Goal: Task Accomplishment & Management: Use online tool/utility

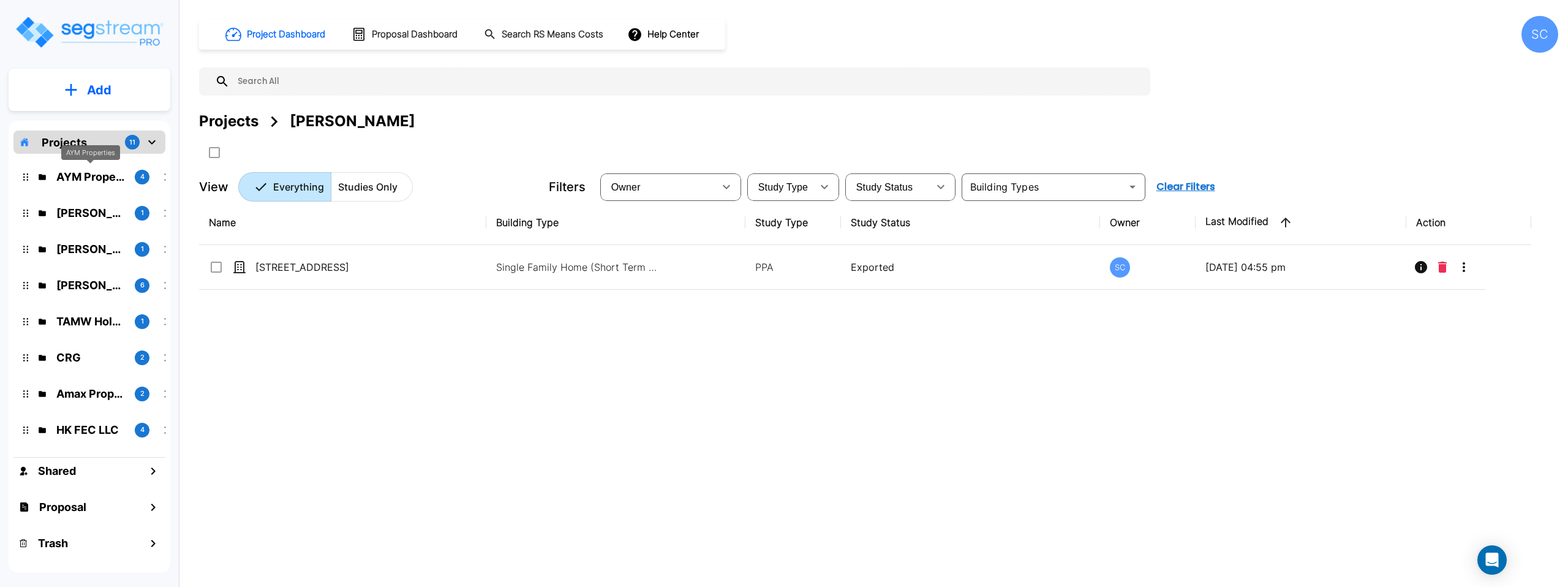
click at [91, 181] on p "AYM Properties" at bounding box center [91, 176] width 68 height 17
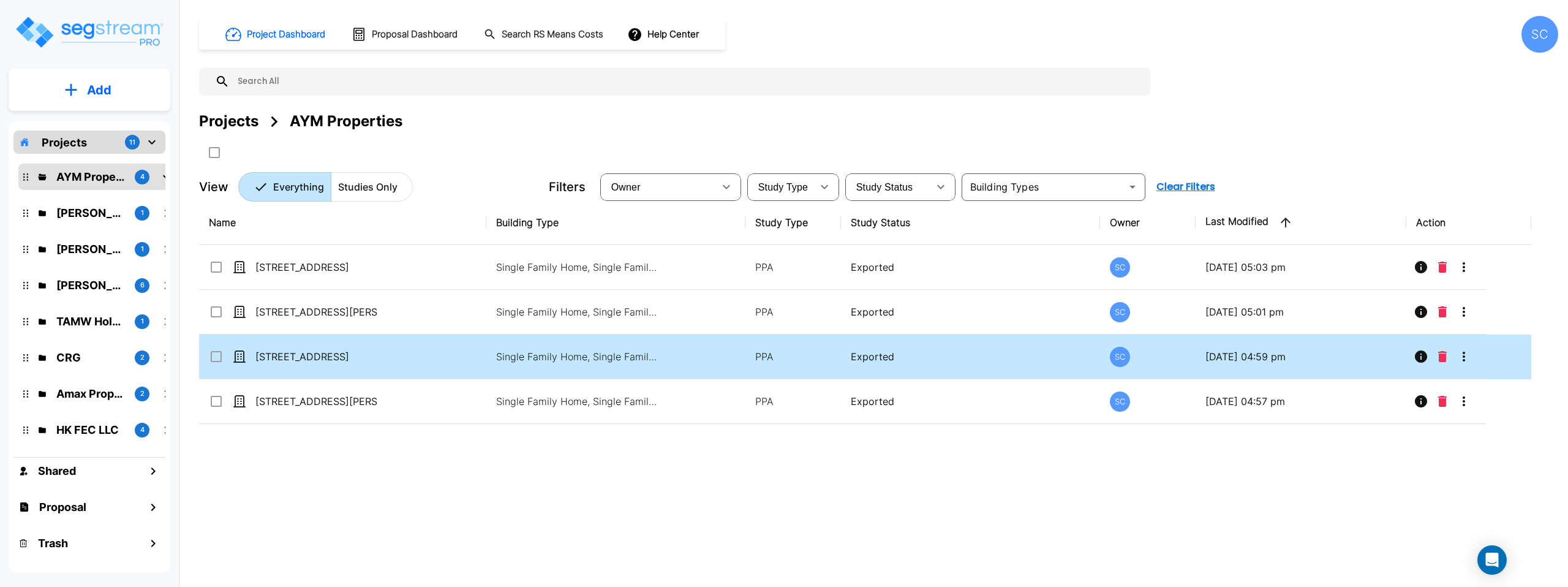
click at [461, 366] on td "[STREET_ADDRESS]" at bounding box center [343, 357] width 288 height 45
checkbox input "true"
click at [461, 366] on td "[STREET_ADDRESS]" at bounding box center [343, 357] width 288 height 45
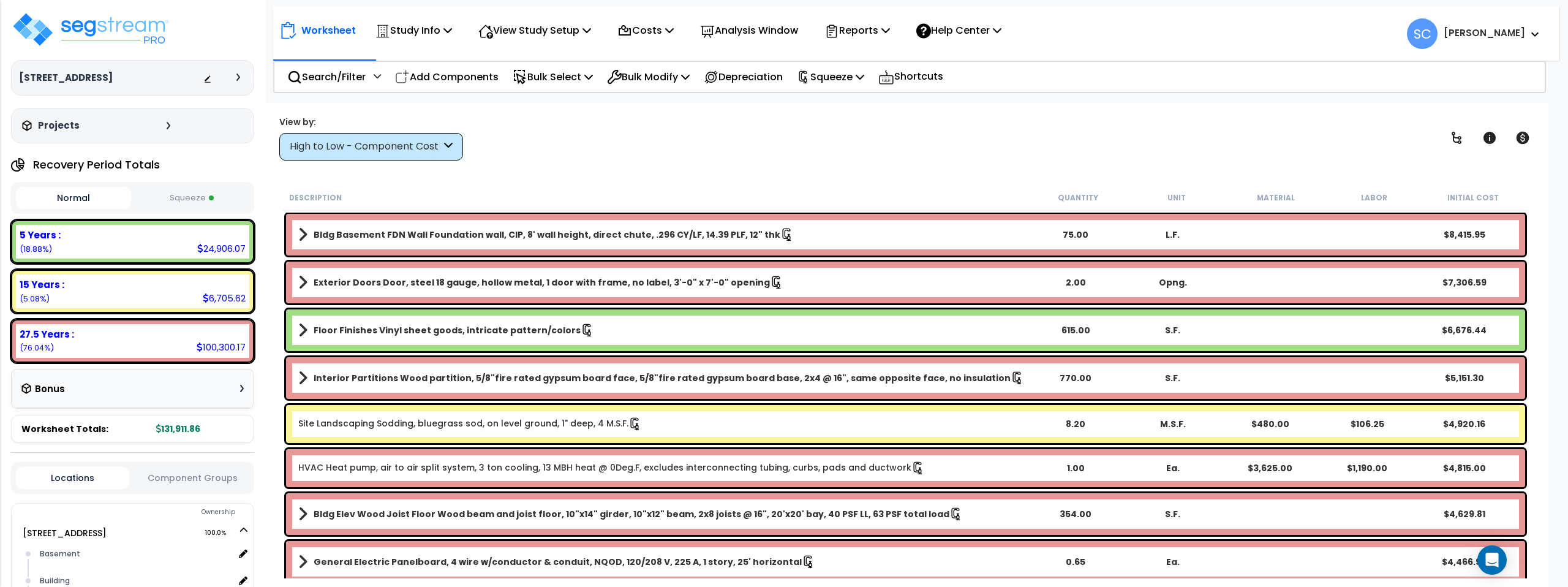
click at [205, 199] on button "Squeeze" at bounding box center [192, 199] width 115 height 21
click at [419, 30] on p "Study Info" at bounding box center [414, 30] width 76 height 17
click at [423, 61] on link "Study Setup" at bounding box center [430, 58] width 121 height 25
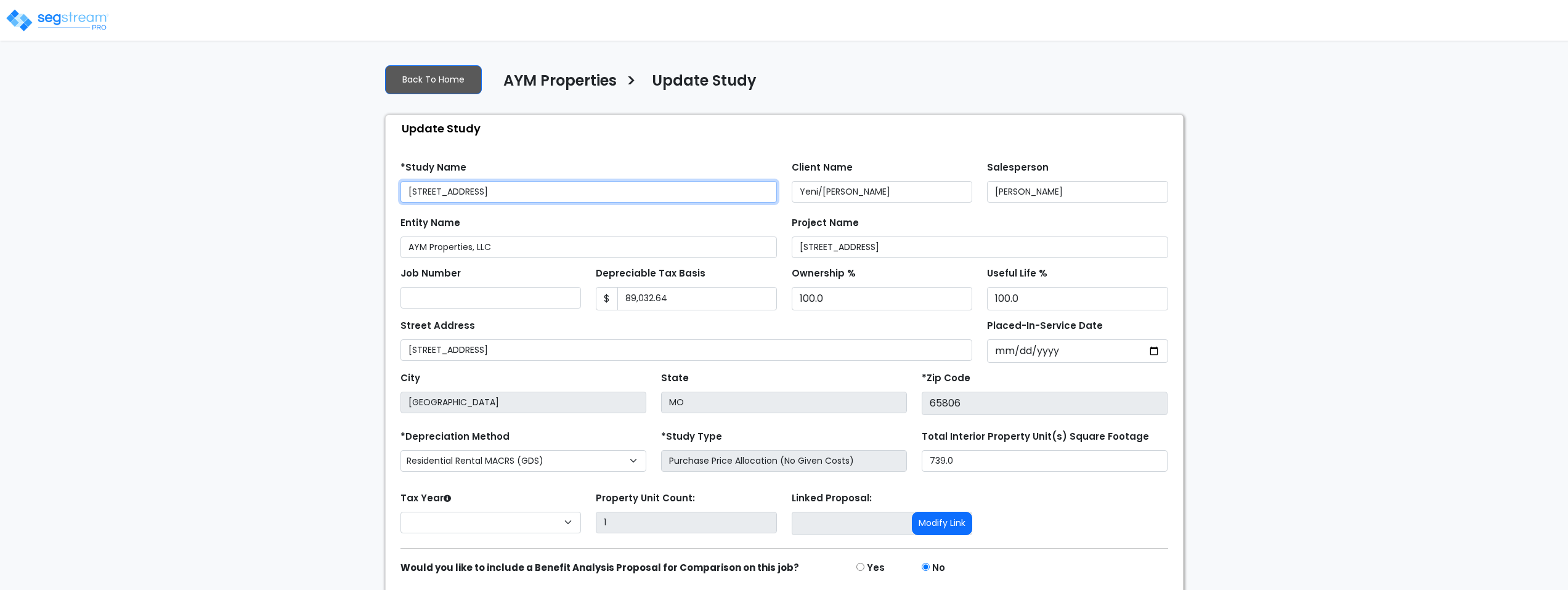
select select "2024"
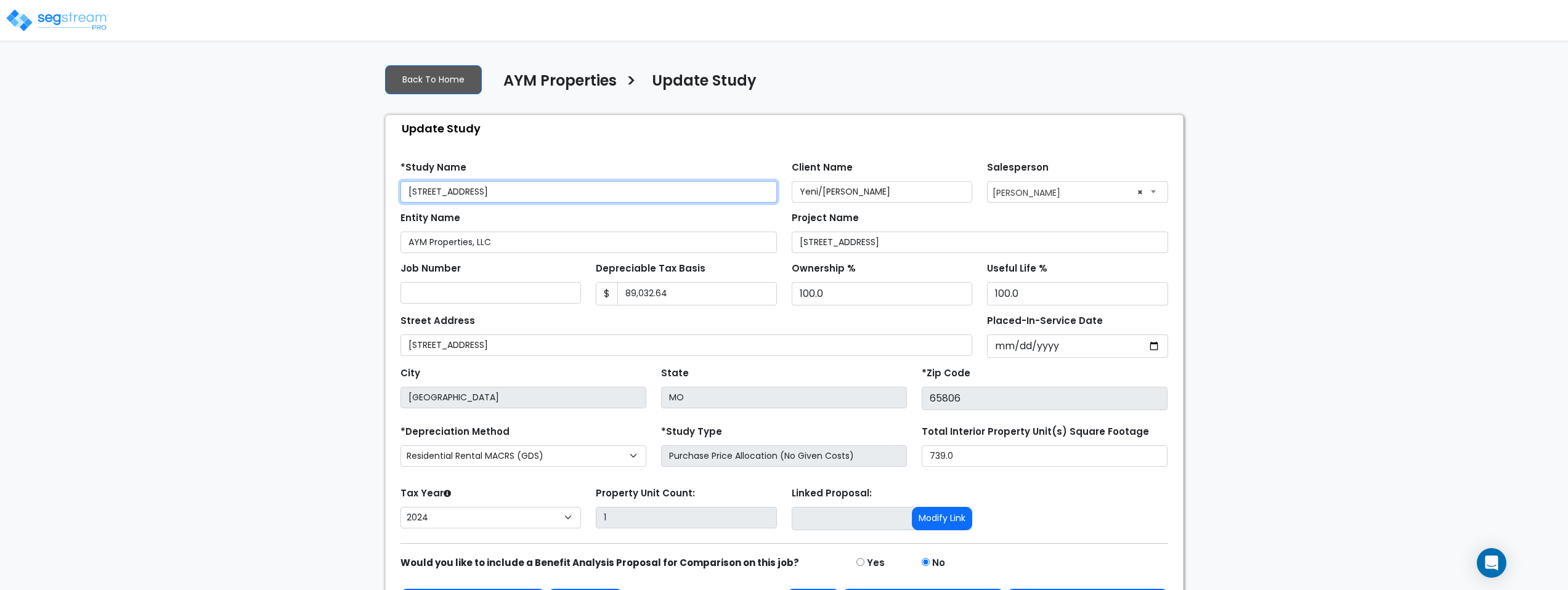
drag, startPoint x: 555, startPoint y: 197, endPoint x: 369, endPoint y: 187, distance: 186.3
click at [369, 187] on div "We are Building your Study. So please grab a coffee and let us do the heavy lif…" at bounding box center [784, 342] width 1568 height 577
click at [708, 291] on input "89,032.64" at bounding box center [697, 294] width 160 height 24
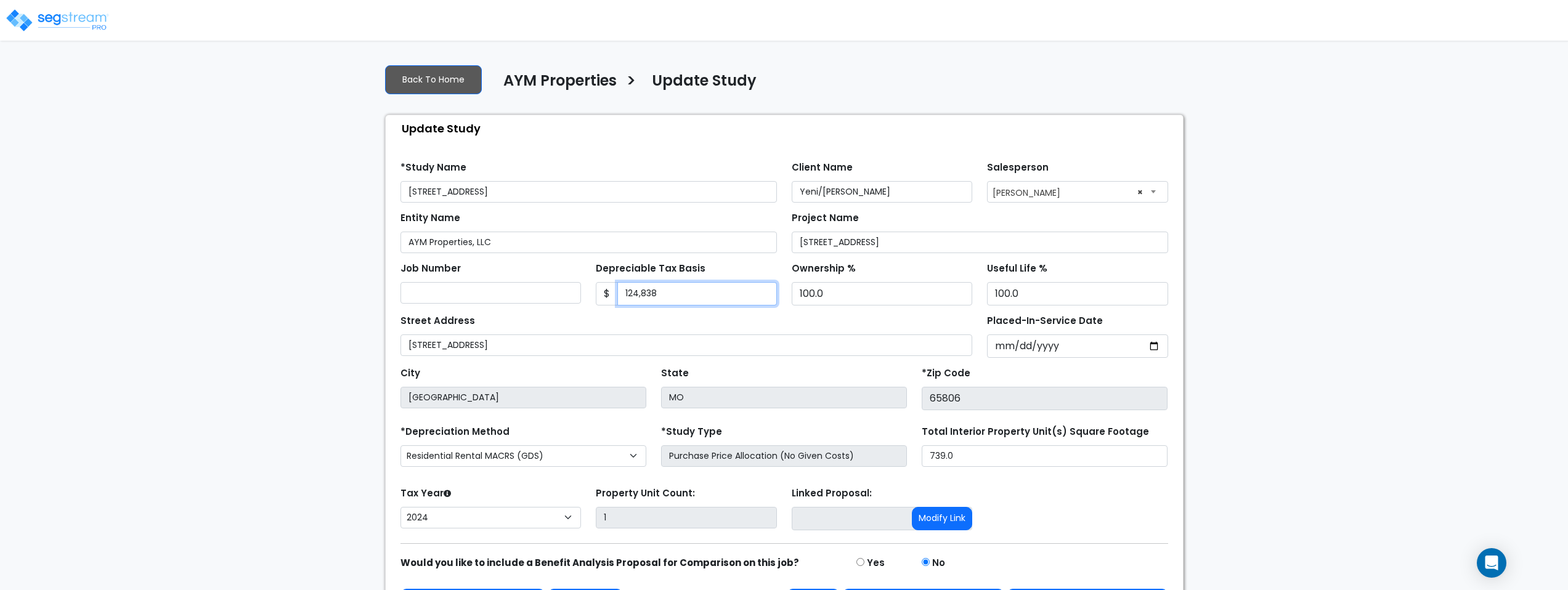
type input "124,838"
click at [697, 313] on div "Street Address [STREET_ADDRESS]" at bounding box center [686, 334] width 572 height 45
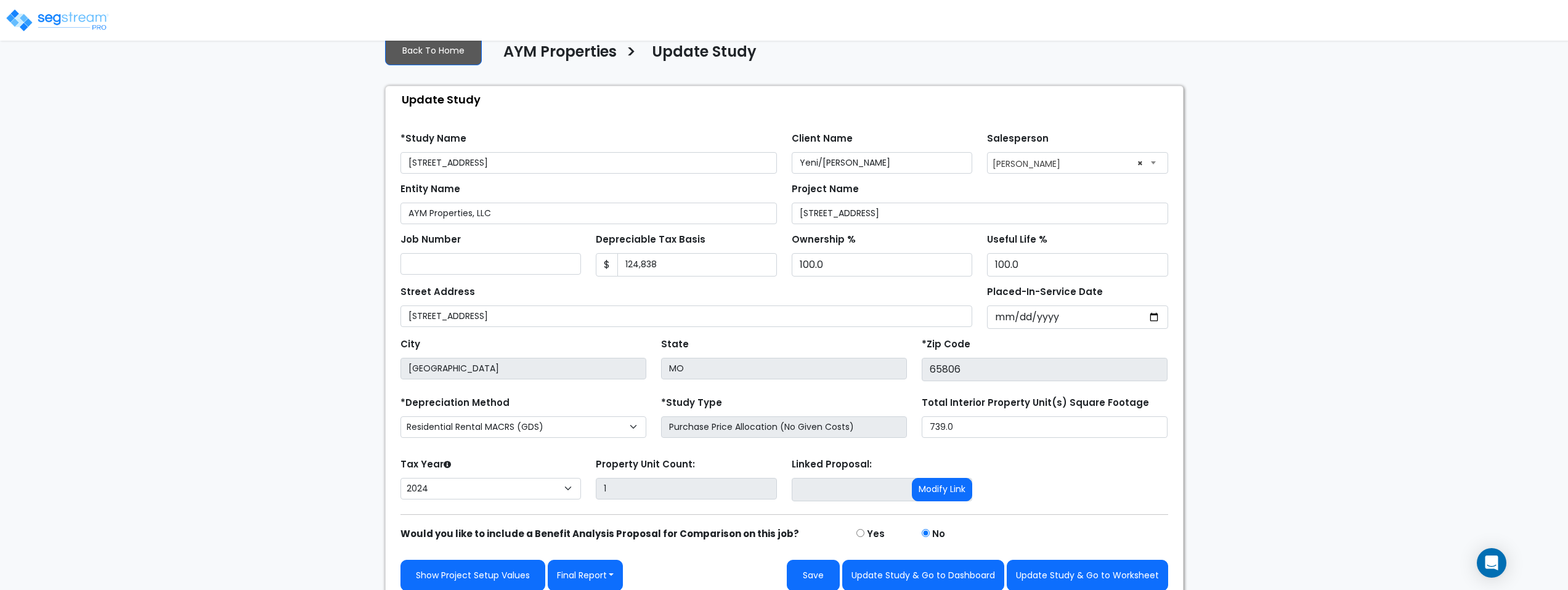
scroll to position [40, 0]
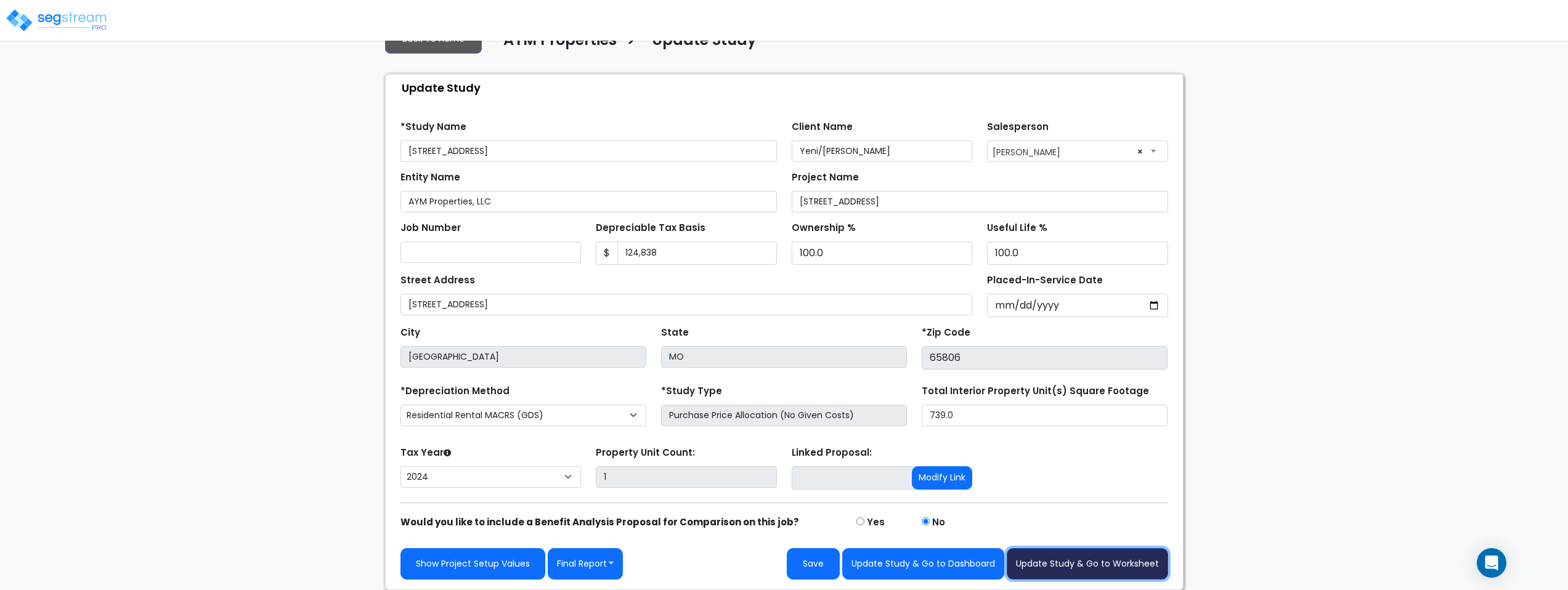
click at [1099, 561] on button "Update Study & Go to Worksheet" at bounding box center [1087, 564] width 161 height 32
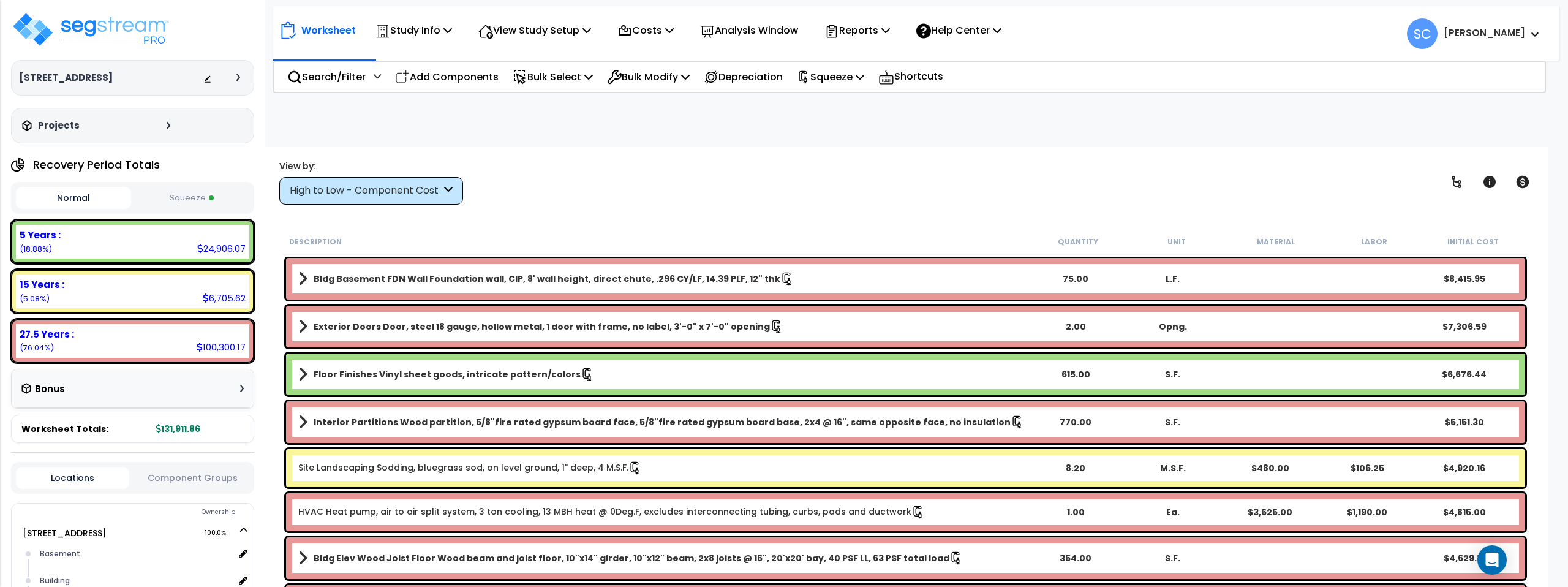
click at [220, 196] on button "Squeeze" at bounding box center [192, 199] width 115 height 21
click at [855, 74] on p "Squeeze" at bounding box center [831, 76] width 68 height 17
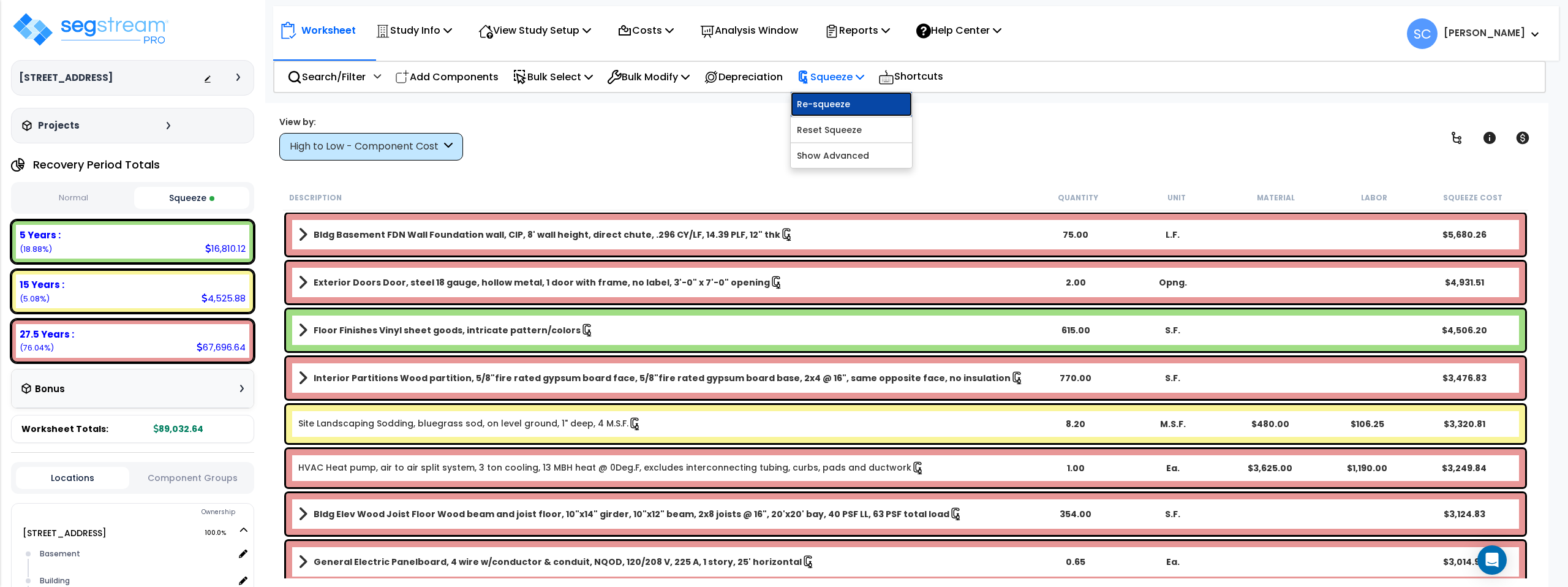
click at [856, 105] on link "Re-squeeze" at bounding box center [851, 104] width 121 height 25
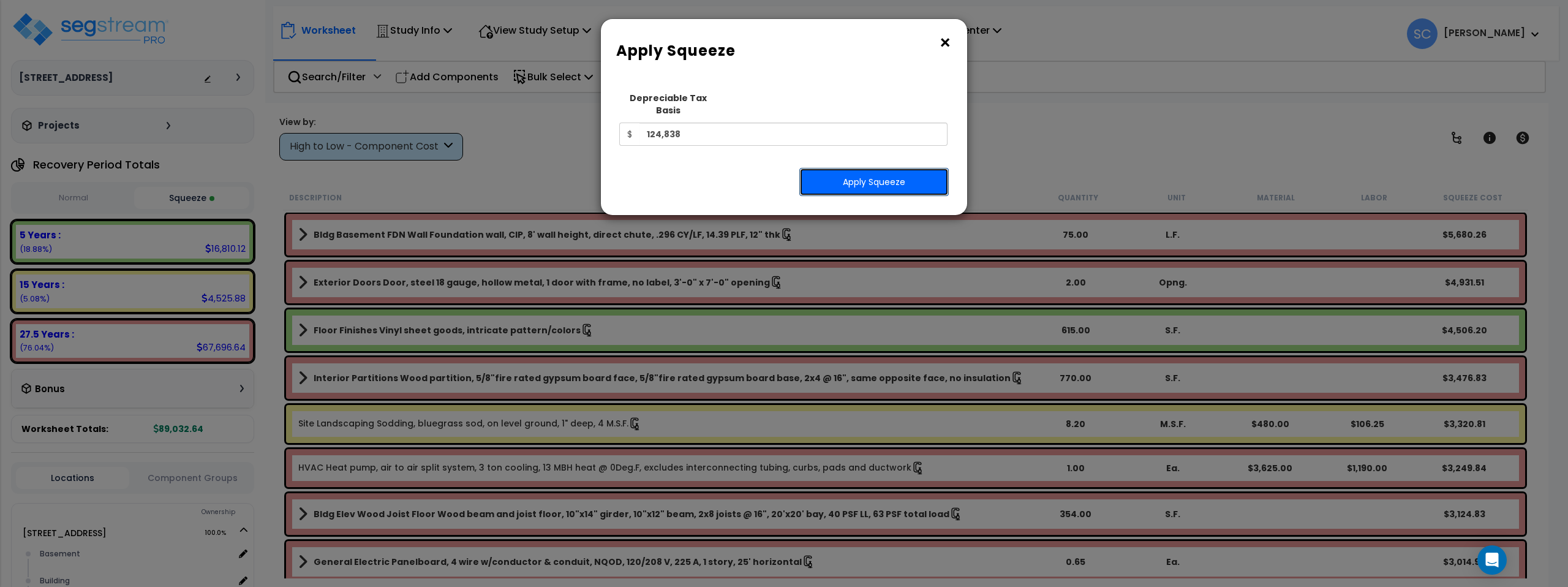
click at [878, 168] on button "Apply Squeeze" at bounding box center [874, 182] width 149 height 28
